Goal: Information Seeking & Learning: Understand process/instructions

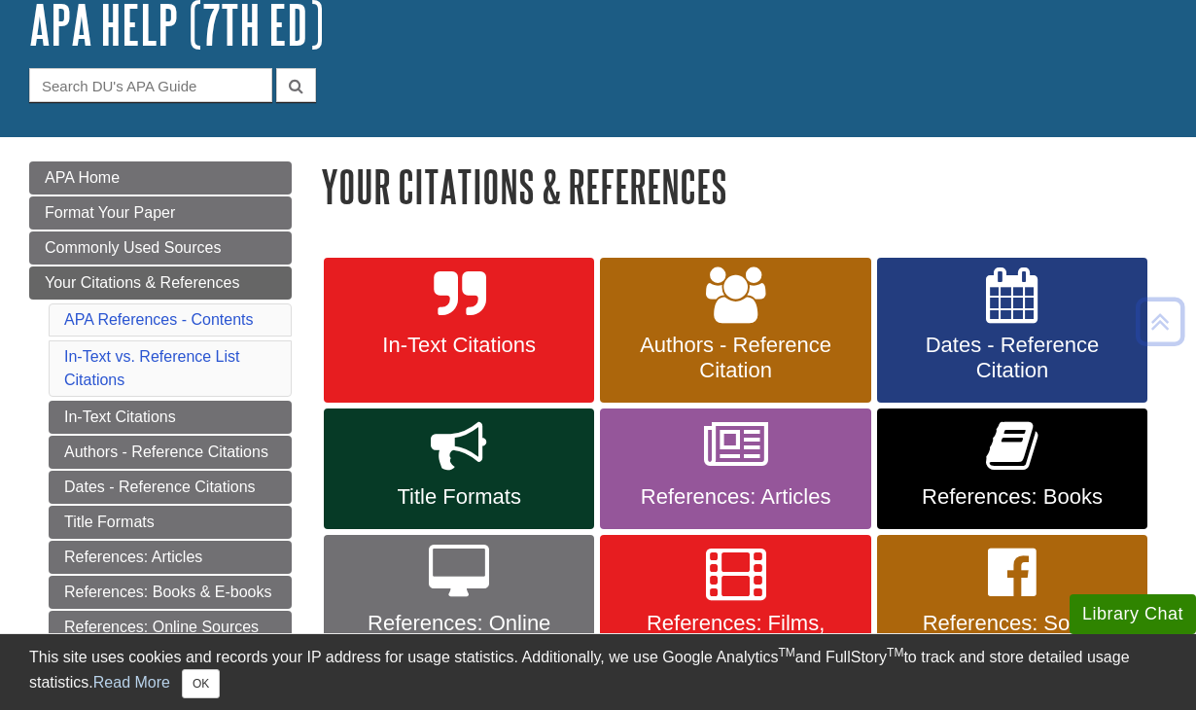
scroll to position [187, 0]
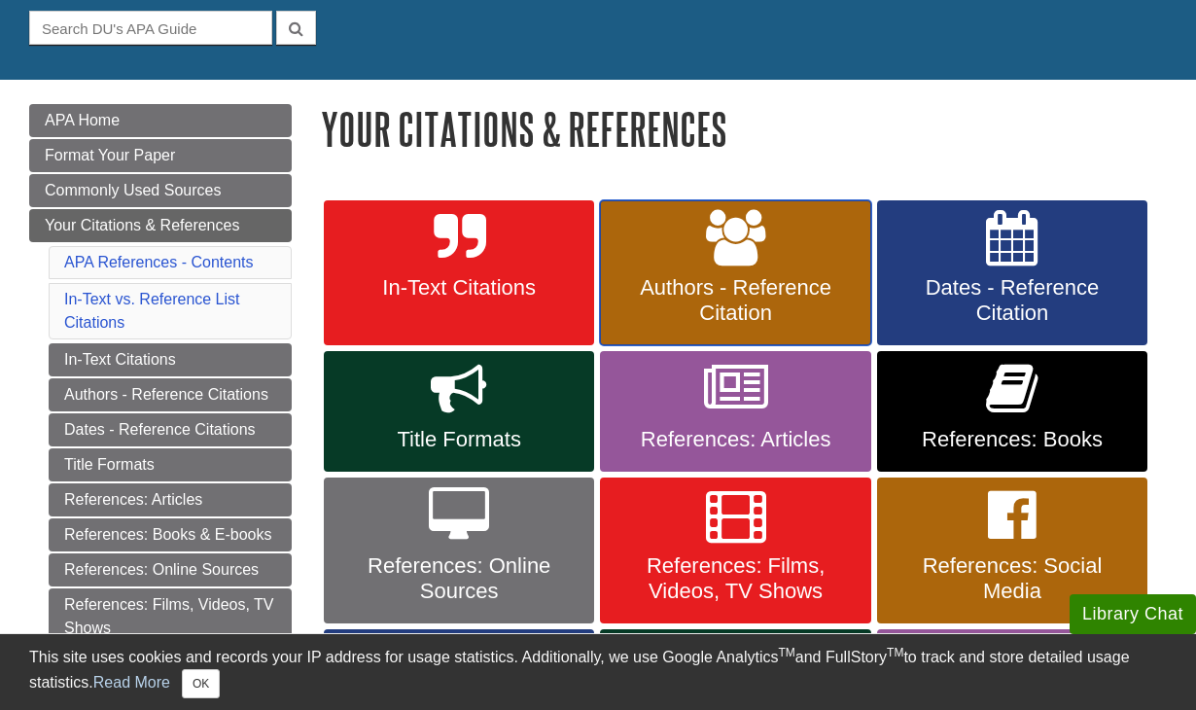
click at [748, 284] on span "Authors - Reference Citation" at bounding box center [734, 300] width 241 height 51
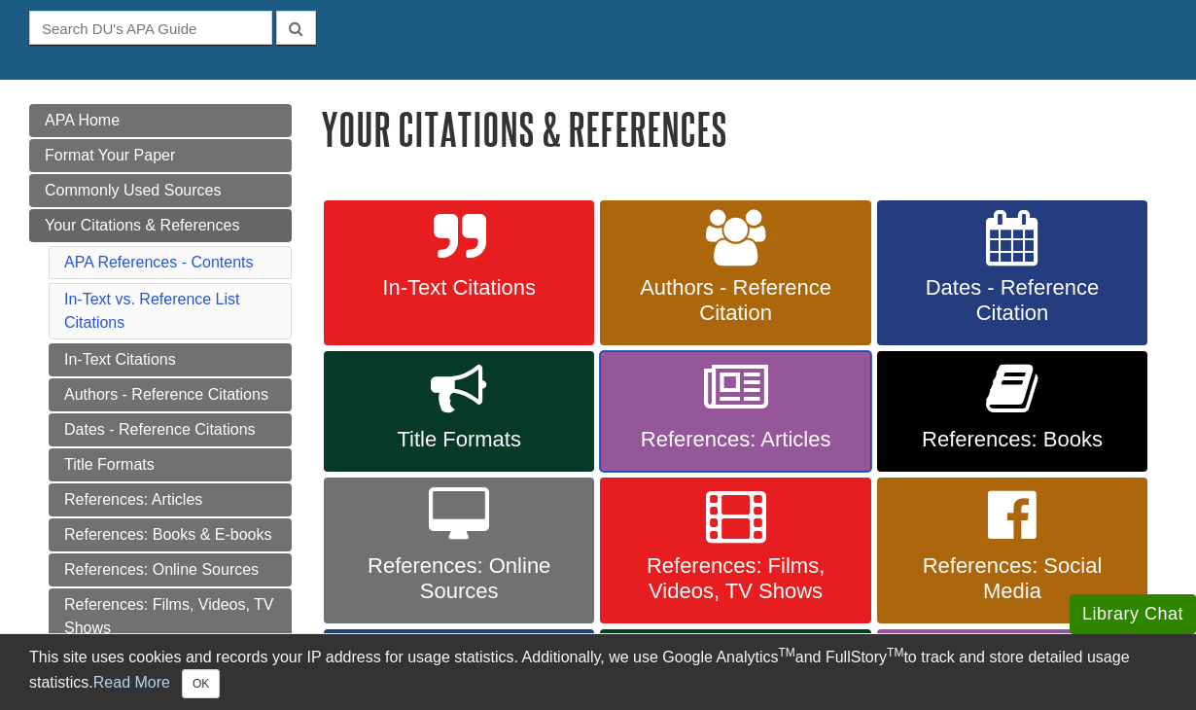
click at [719, 423] on link "References: Articles" at bounding box center [735, 411] width 270 height 121
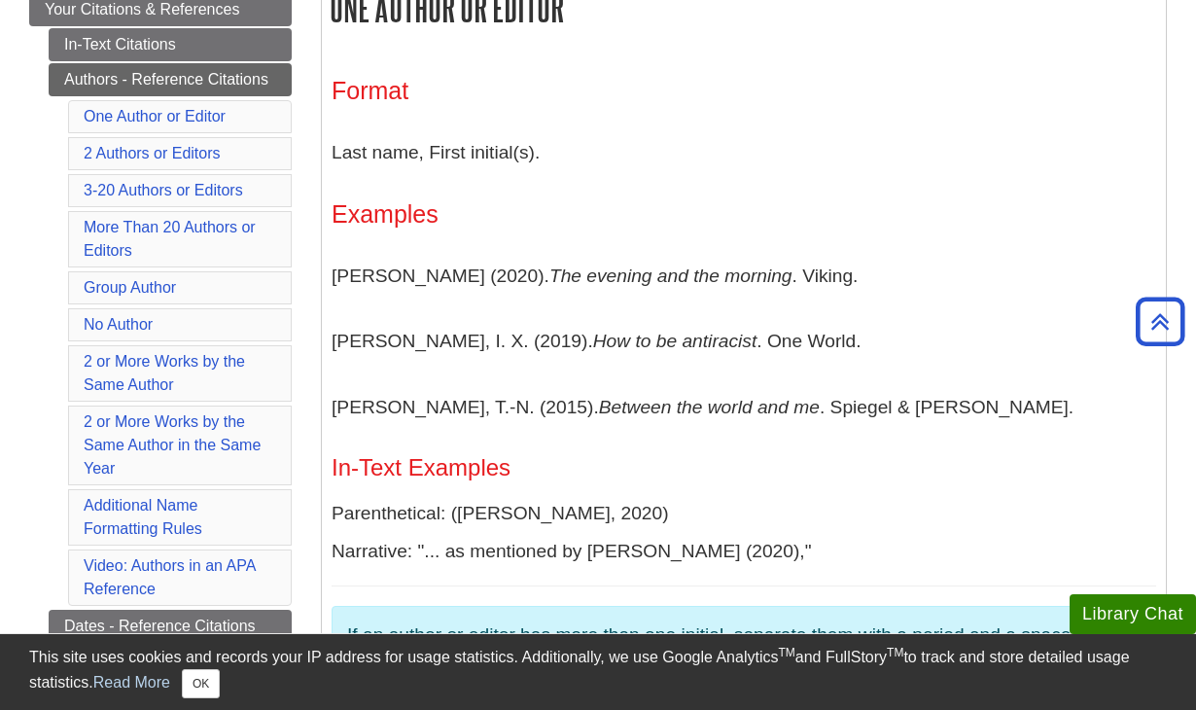
scroll to position [411, 0]
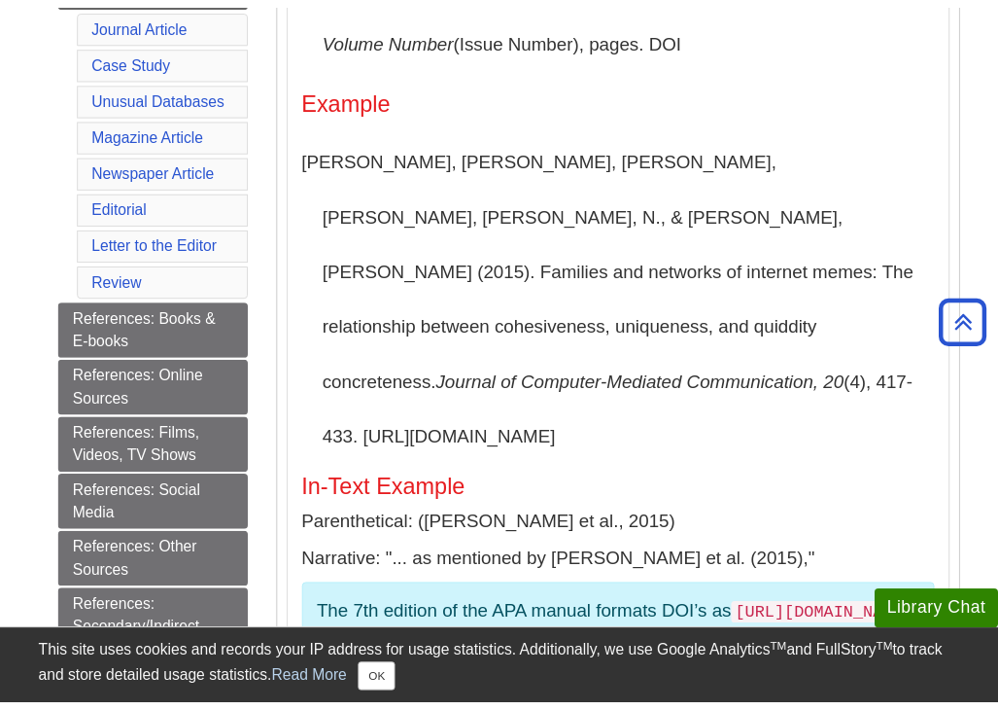
scroll to position [748, 0]
